Goal: Information Seeking & Learning: Learn about a topic

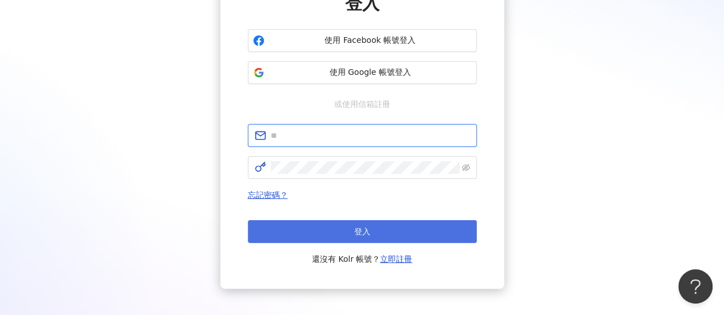
type input "**********"
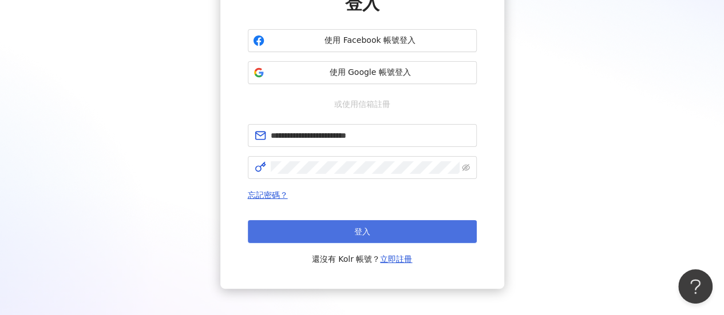
click at [343, 228] on button "登入" at bounding box center [362, 231] width 229 height 23
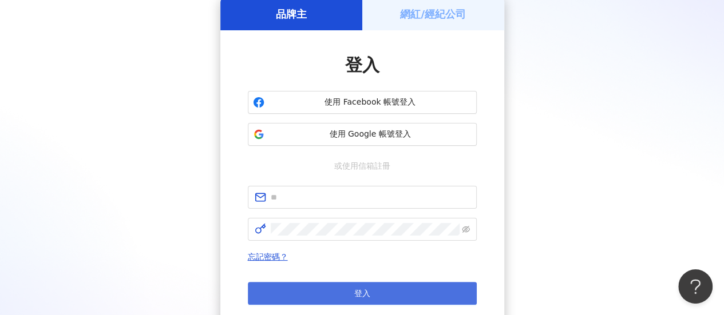
scroll to position [114, 0]
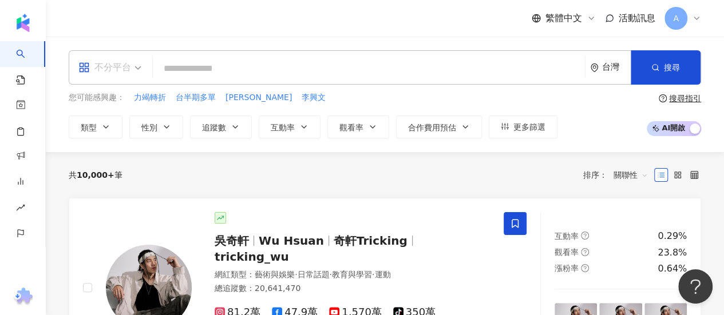
click at [96, 69] on div "不分平台" at bounding box center [104, 67] width 53 height 18
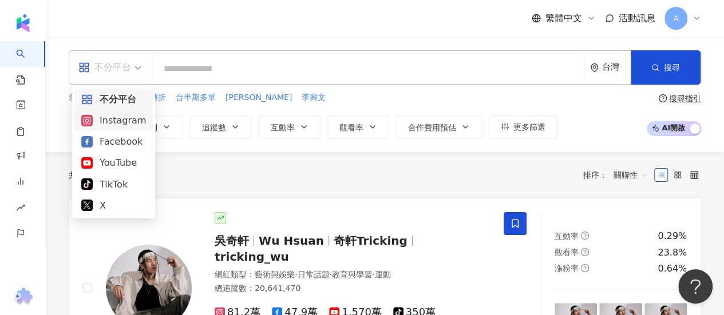
click at [125, 126] on div "Instagram" at bounding box center [113, 120] width 65 height 14
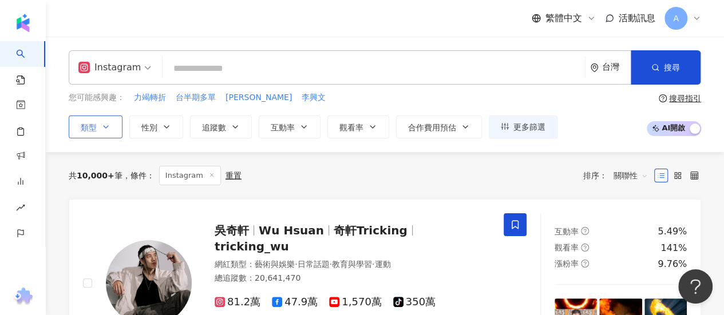
click at [108, 132] on button "類型" at bounding box center [96, 127] width 54 height 23
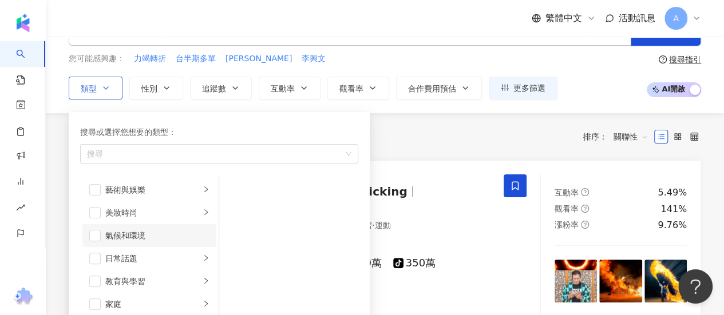
scroll to position [57, 0]
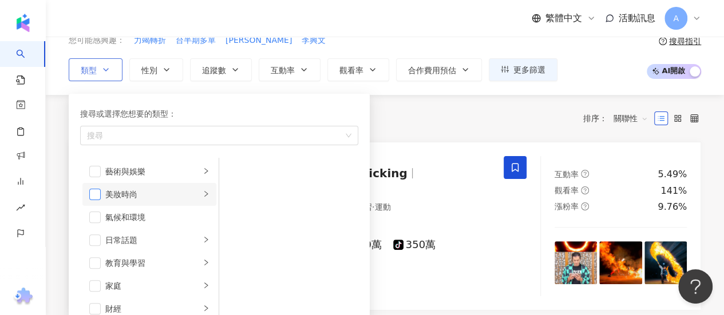
click at [97, 189] on span "button" at bounding box center [94, 194] width 11 height 11
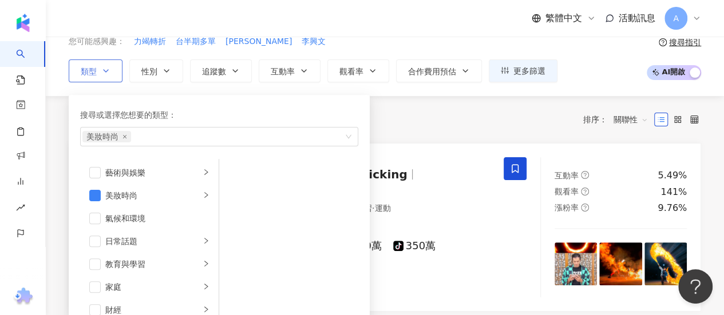
scroll to position [0, 0]
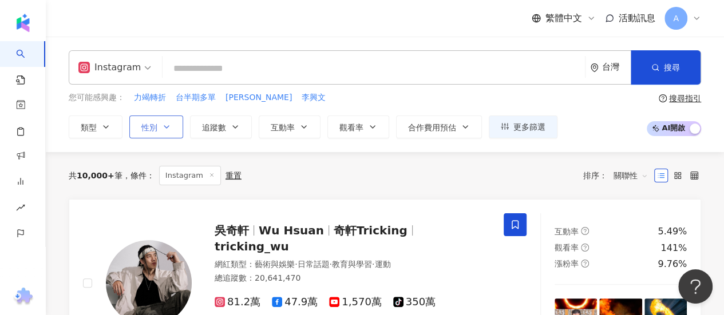
click at [157, 132] on button "性別" at bounding box center [156, 127] width 54 height 23
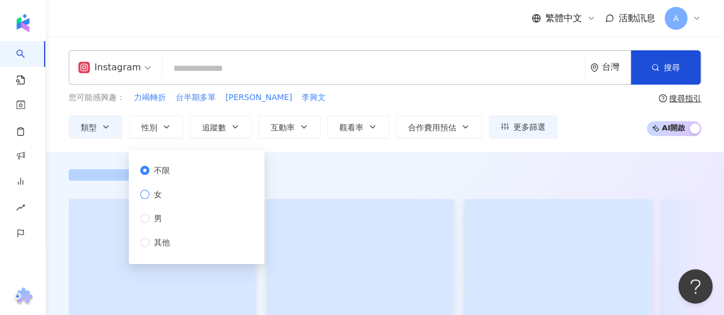
click at [152, 198] on span "女" at bounding box center [157, 194] width 17 height 13
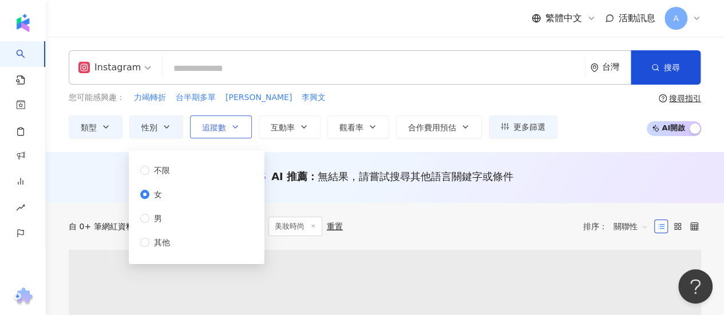
click at [233, 128] on icon "button" at bounding box center [235, 126] width 9 height 9
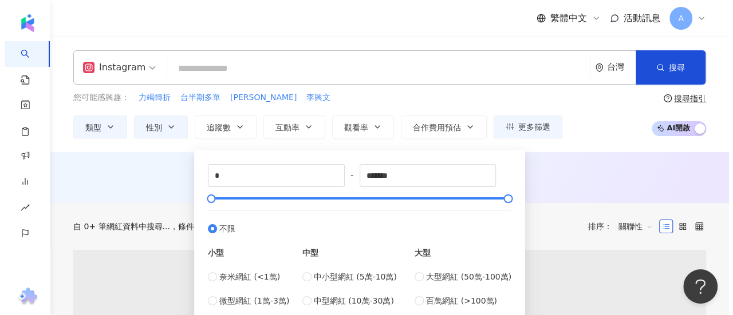
scroll to position [57, 0]
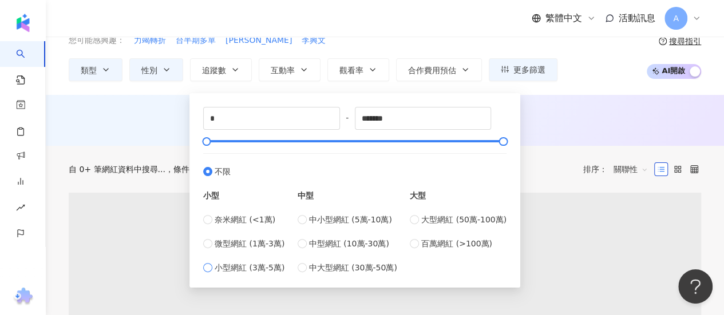
click at [242, 265] on span "小型網紅 (3萬-5萬)" at bounding box center [250, 268] width 70 height 13
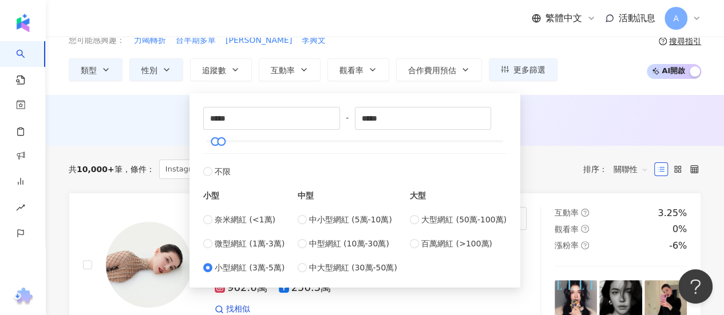
type input "*****"
click at [239, 88] on div "***** - ***** 不限 小型 奈米網紅 (<1萬) 微型網紅 (1萬-3萬) 小型網紅 (3萬-5萬) 中型 中小型網紅 (5萬-10萬) 中型網紅…" at bounding box center [354, 188] width 331 height 200
drag, startPoint x: 216, startPoint y: 120, endPoint x: 202, endPoint y: 120, distance: 14.3
click at [202, 120] on div "***** - ***** 不限 小型 奈米網紅 (<1萬) 微型網紅 (1萬-3萬) 小型網紅 (3萬-5萬) 中型 中小型網紅 (5萬-10萬) 中型網紅…" at bounding box center [354, 190] width 317 height 181
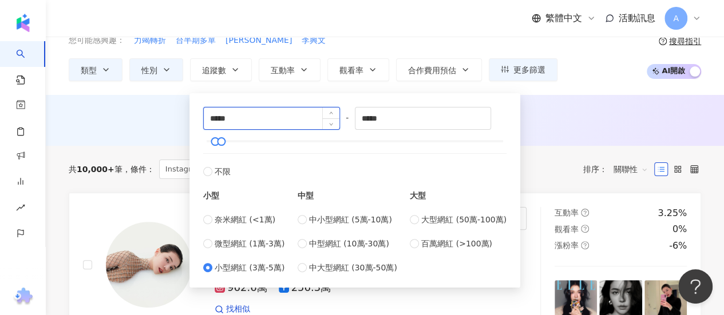
click at [212, 118] on input "*****" at bounding box center [272, 119] width 136 height 22
click at [207, 120] on input "*****" at bounding box center [272, 119] width 136 height 22
type input "*****"
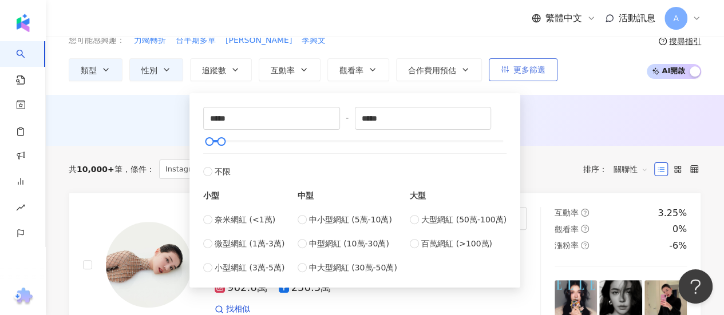
click at [529, 65] on span "更多篩選" at bounding box center [529, 69] width 32 height 9
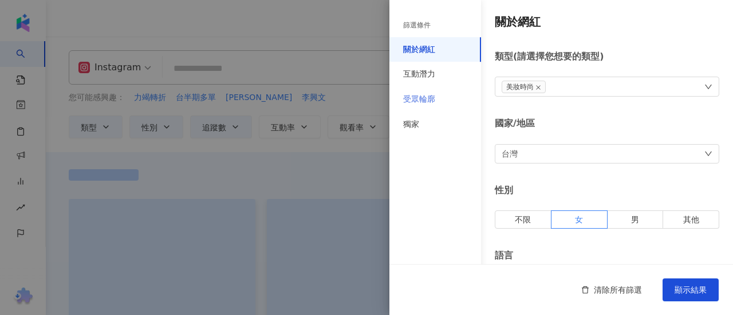
type input "*****"
click at [429, 107] on div "受眾輪廓" at bounding box center [435, 99] width 92 height 25
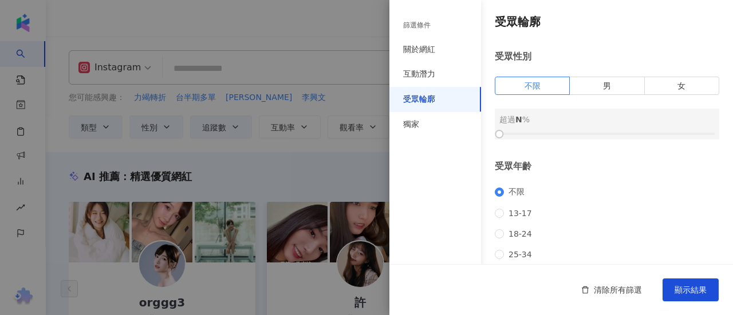
click at [677, 82] on span "女" at bounding box center [681, 85] width 8 height 9
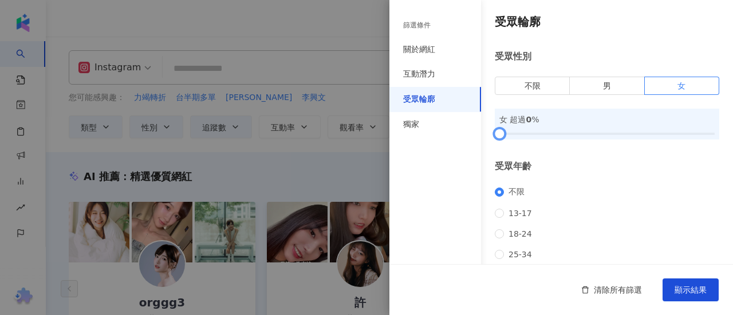
click at [581, 133] on div at bounding box center [606, 133] width 215 height 7
click at [588, 134] on div at bounding box center [585, 134] width 6 height 6
click at [602, 134] on div at bounding box center [606, 133] width 215 height 7
click at [609, 134] on div at bounding box center [606, 134] width 6 height 6
click at [622, 132] on div at bounding box center [606, 133] width 215 height 7
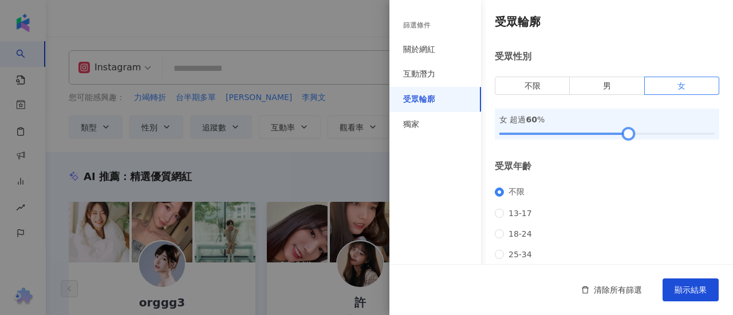
click at [611, 132] on div at bounding box center [606, 133] width 215 height 7
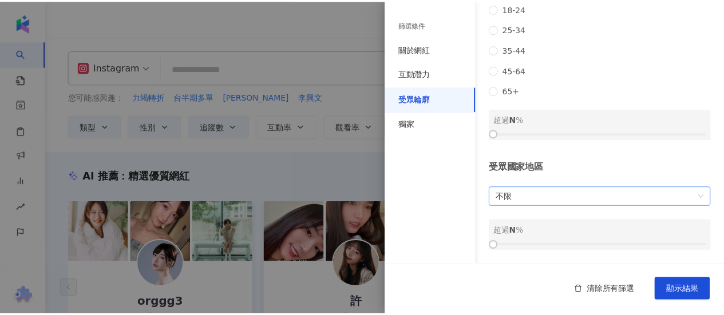
scroll to position [240, 0]
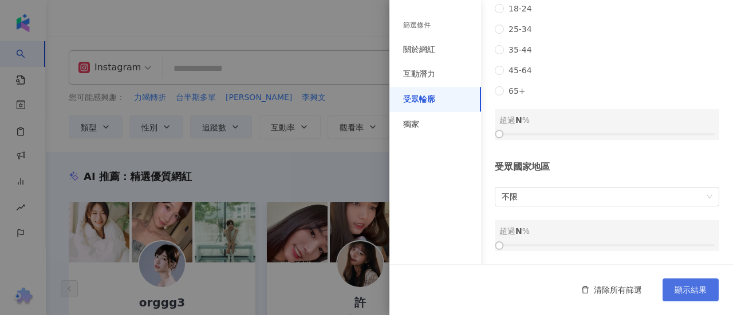
click at [695, 292] on span "顯示結果" at bounding box center [690, 290] width 32 height 9
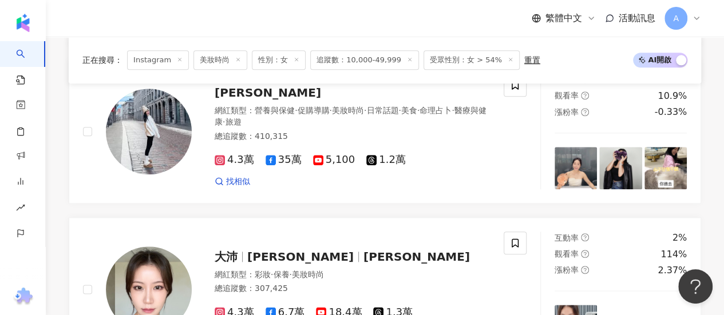
scroll to position [515, 0]
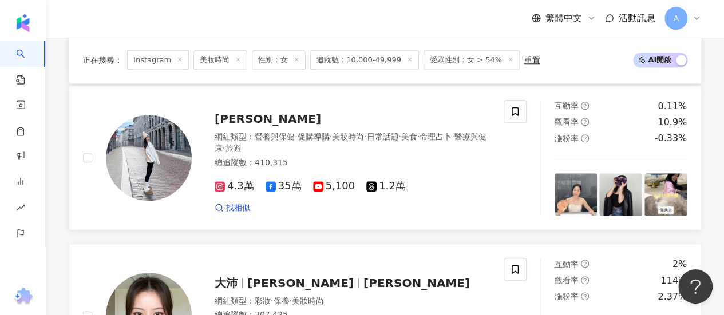
click at [258, 126] on span "Gina Holic" at bounding box center [268, 119] width 106 height 14
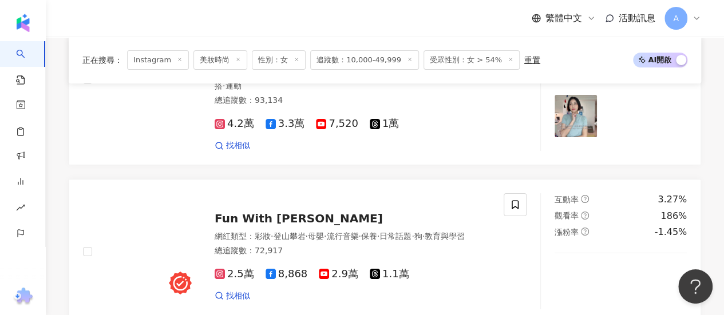
scroll to position [2175, 0]
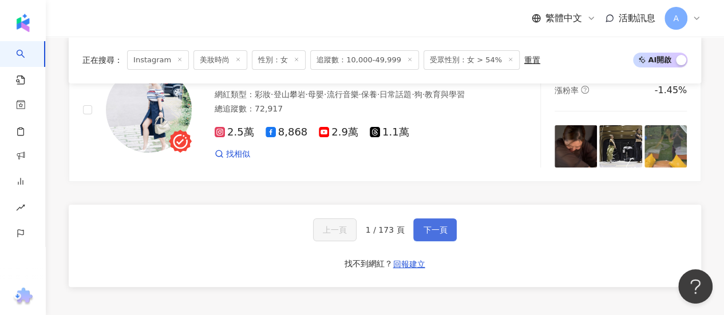
click at [431, 235] on span "下一頁" at bounding box center [435, 229] width 24 height 9
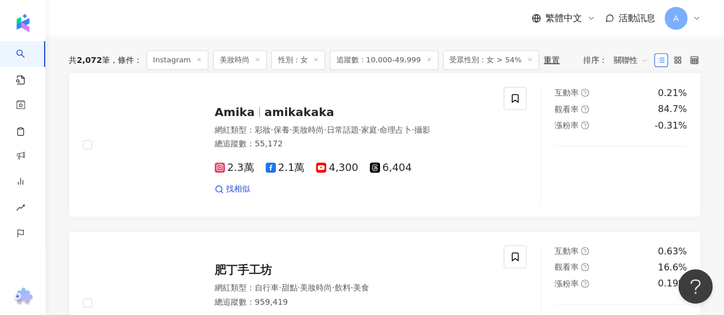
scroll to position [367, 0]
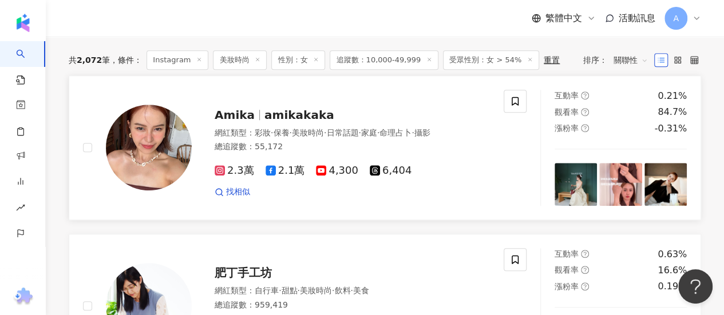
click at [284, 122] on span "amikakaka" at bounding box center [299, 115] width 70 height 14
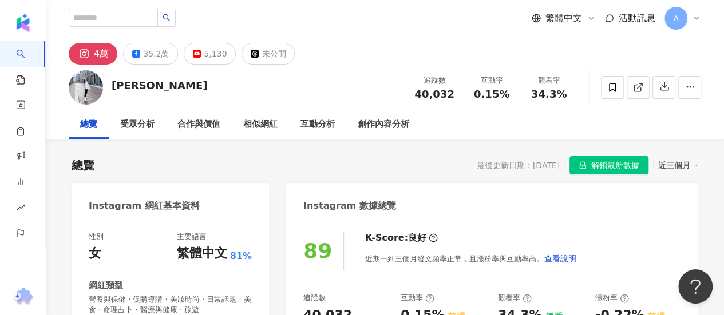
drag, startPoint x: 634, startPoint y: 86, endPoint x: 583, endPoint y: 92, distance: 51.8
click at [634, 86] on icon at bounding box center [637, 88] width 6 height 6
